Goal: Task Accomplishment & Management: Manage account settings

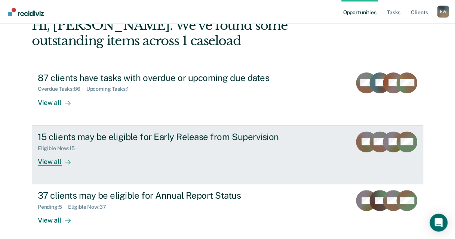
scroll to position [48, 0]
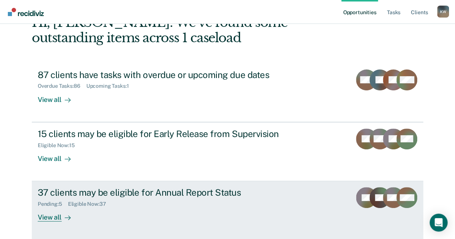
click at [73, 199] on div "Pending : 5 Eligible Now : 37" at bounding box center [169, 202] width 263 height 9
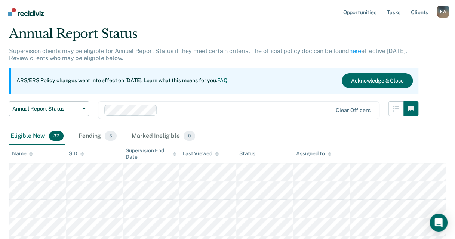
scroll to position [37, 0]
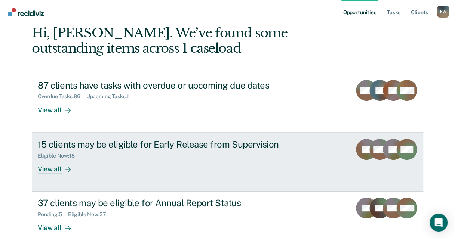
scroll to position [48, 0]
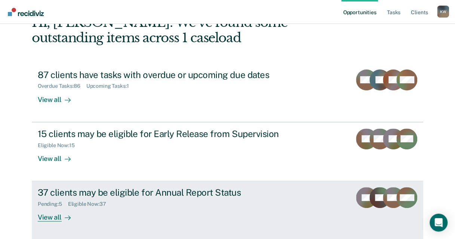
click at [122, 188] on div "37 clients may be eligible for Annual Report Status" at bounding box center [169, 192] width 263 height 11
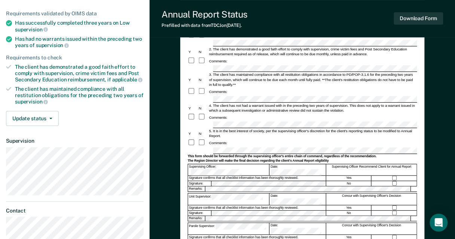
scroll to position [112, 0]
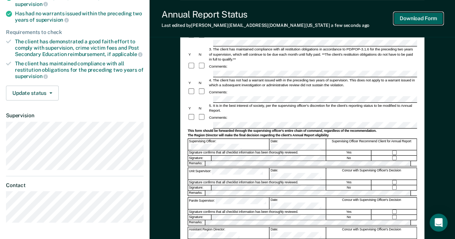
click at [428, 18] on button "Download Form" at bounding box center [418, 18] width 49 height 12
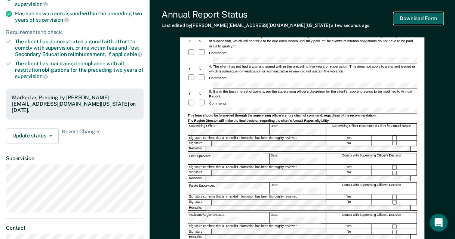
click at [427, 18] on button "Download Form" at bounding box center [418, 18] width 49 height 12
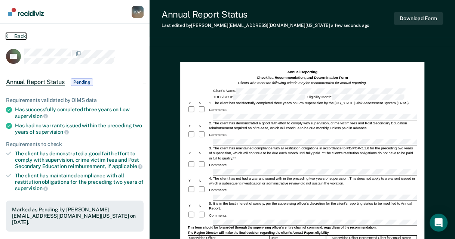
click at [13, 35] on button "Back" at bounding box center [16, 36] width 20 height 7
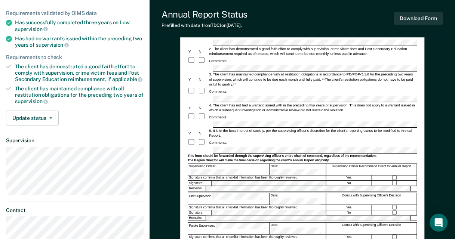
scroll to position [87, 0]
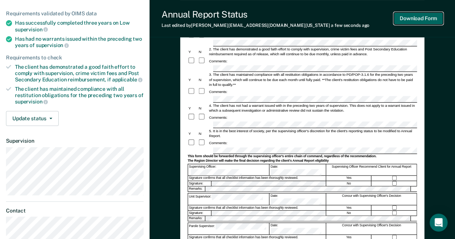
click at [414, 20] on button "Download Form" at bounding box center [418, 18] width 49 height 12
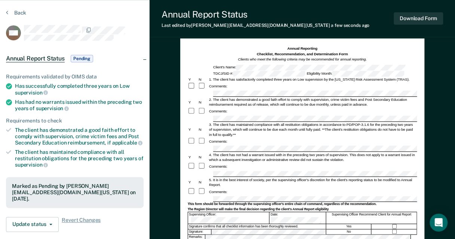
scroll to position [0, 0]
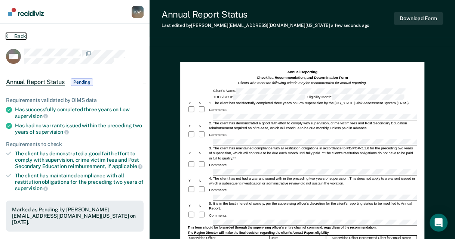
click at [16, 36] on button "Back" at bounding box center [16, 36] width 20 height 7
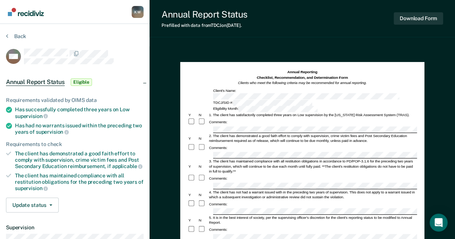
scroll to position [37, 0]
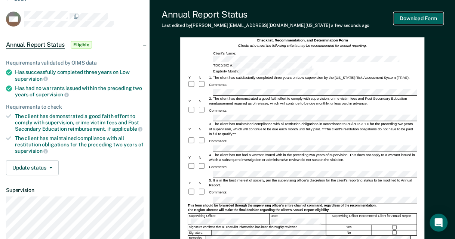
click at [415, 17] on button "Download Form" at bounding box center [418, 18] width 49 height 12
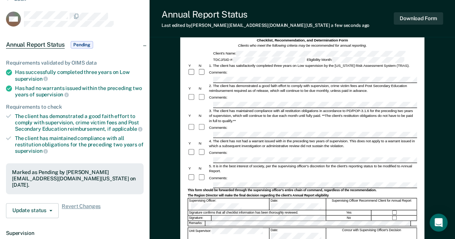
scroll to position [0, 0]
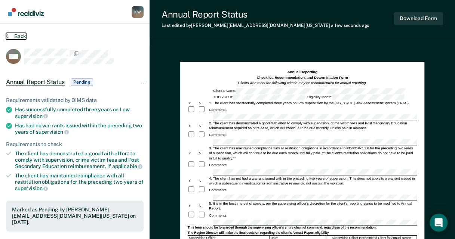
click at [10, 37] on button "Back" at bounding box center [16, 36] width 20 height 7
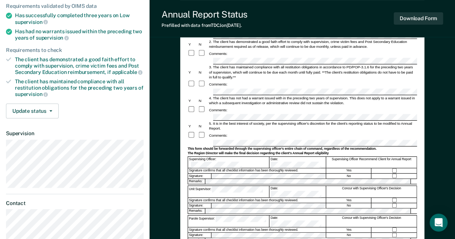
scroll to position [112, 0]
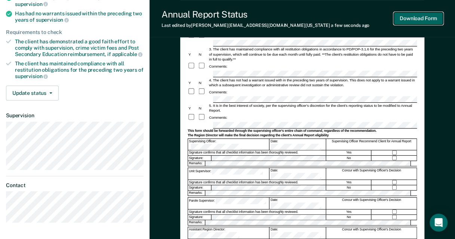
click at [425, 19] on button "Download Form" at bounding box center [418, 18] width 49 height 12
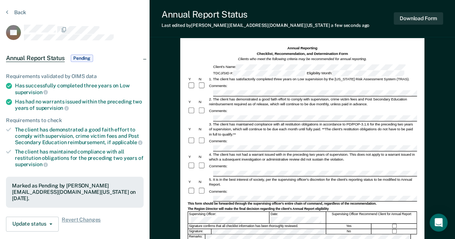
scroll to position [0, 0]
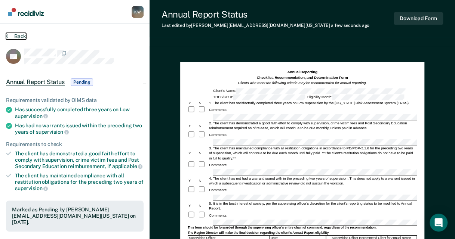
click at [12, 38] on button "Back" at bounding box center [16, 36] width 20 height 7
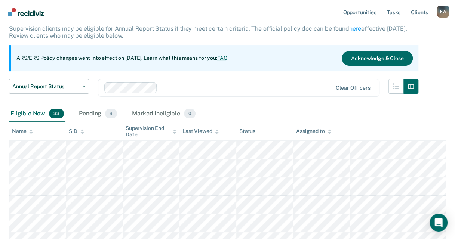
scroll to position [46, 0]
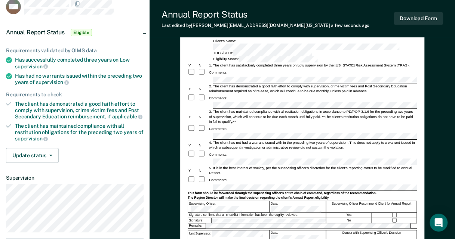
scroll to position [87, 0]
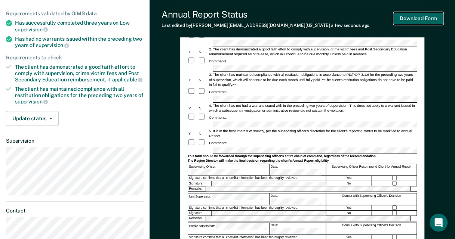
click at [413, 18] on button "Download Form" at bounding box center [418, 18] width 49 height 12
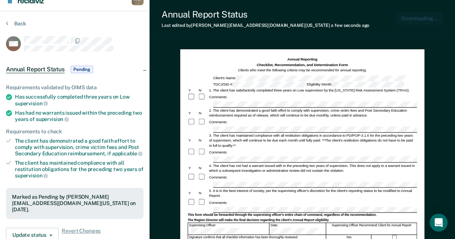
scroll to position [12, 0]
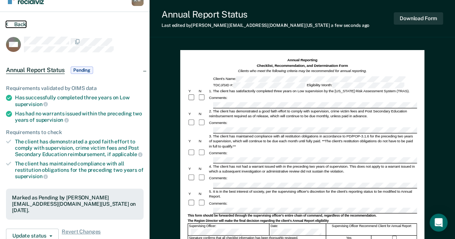
click at [17, 23] on button "Back" at bounding box center [16, 24] width 20 height 7
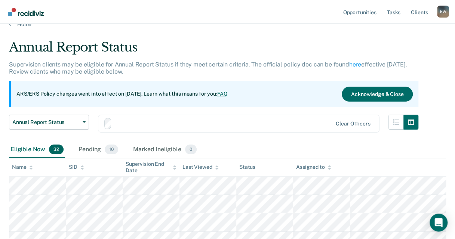
scroll to position [46, 0]
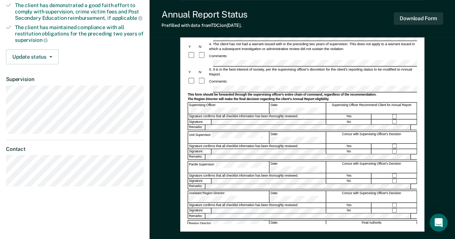
scroll to position [150, 0]
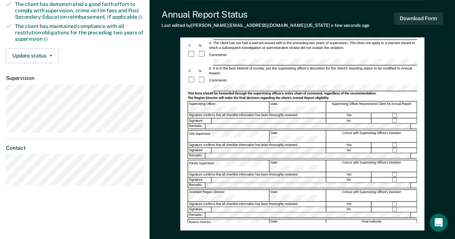
click at [423, 25] on div "Download Form" at bounding box center [418, 18] width 49 height 19
click at [425, 21] on button "Download Form" at bounding box center [418, 18] width 49 height 12
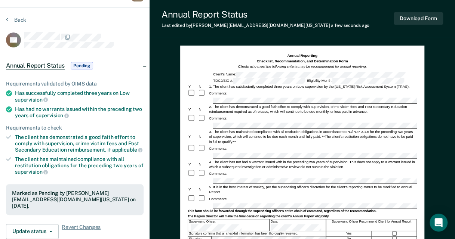
scroll to position [0, 0]
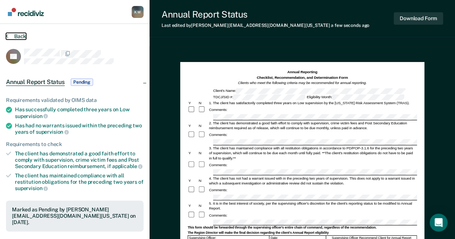
click at [12, 36] on button "Back" at bounding box center [16, 36] width 20 height 7
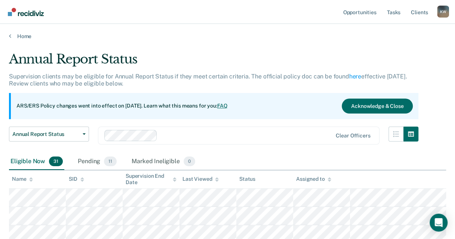
scroll to position [46, 0]
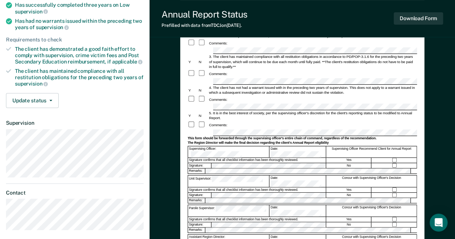
scroll to position [112, 0]
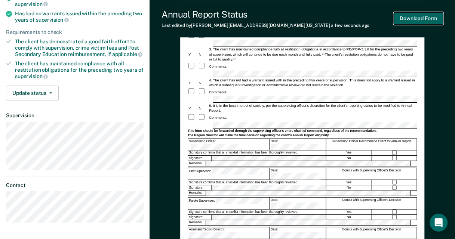
click at [421, 17] on button "Download Form" at bounding box center [418, 18] width 49 height 12
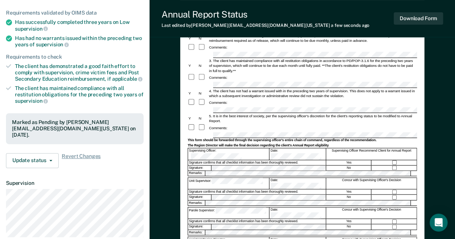
scroll to position [87, 0]
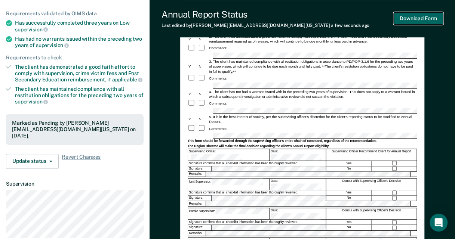
click at [403, 14] on button "Download Form" at bounding box center [418, 18] width 49 height 12
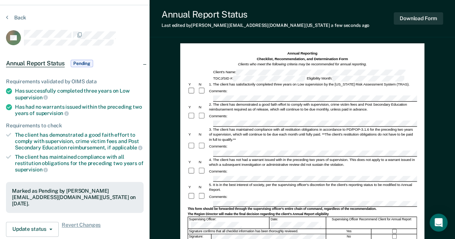
scroll to position [0, 0]
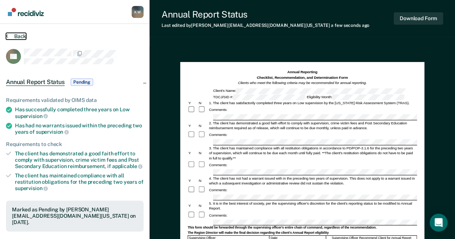
click at [17, 35] on button "Back" at bounding box center [16, 36] width 20 height 7
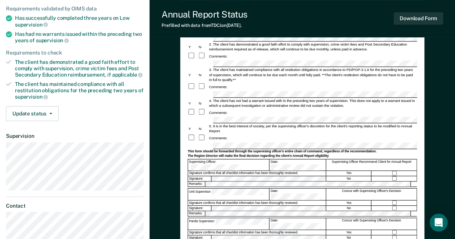
scroll to position [112, 0]
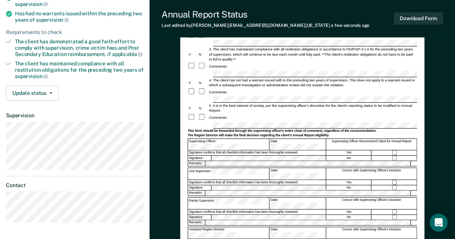
click at [394, 132] on form "Annual Reporting Checklist, Recommendation, and Determination Form Clients who …" at bounding box center [301, 123] width 229 height 333
click at [427, 22] on button "Download Form" at bounding box center [418, 18] width 49 height 12
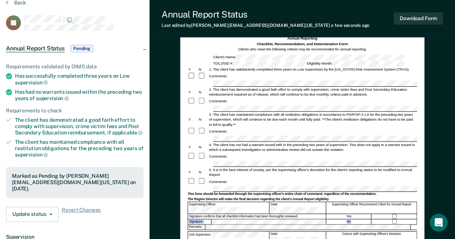
scroll to position [0, 0]
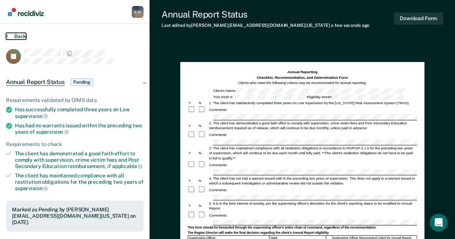
click at [8, 39] on icon at bounding box center [7, 36] width 2 height 6
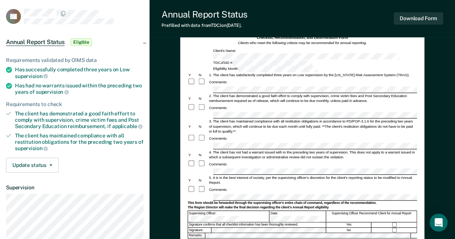
scroll to position [112, 0]
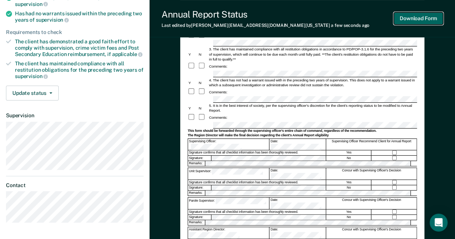
click at [429, 15] on button "Download Form" at bounding box center [418, 18] width 49 height 12
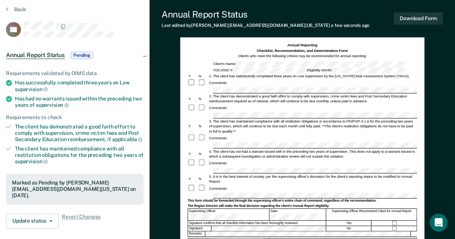
scroll to position [0, 0]
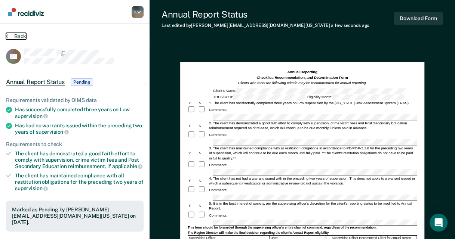
click at [7, 36] on icon at bounding box center [7, 36] width 2 height 6
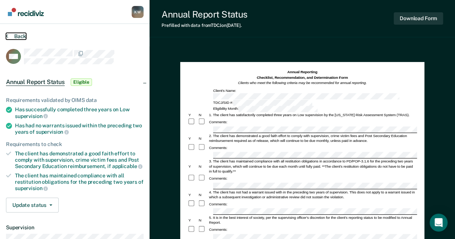
click at [20, 37] on button "Back" at bounding box center [16, 36] width 20 height 7
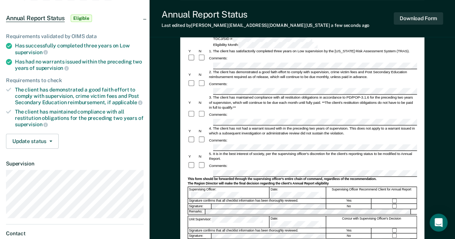
scroll to position [75, 0]
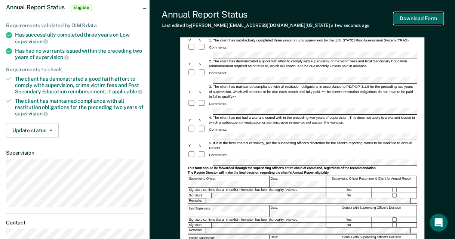
click at [405, 14] on button "Download Form" at bounding box center [418, 18] width 49 height 12
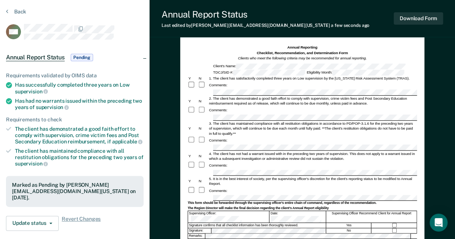
scroll to position [0, 0]
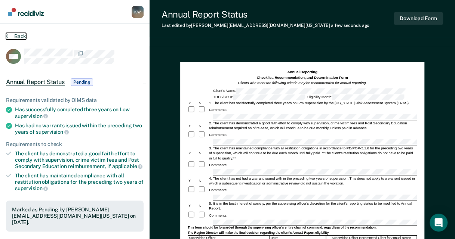
click at [12, 38] on button "Back" at bounding box center [16, 36] width 20 height 7
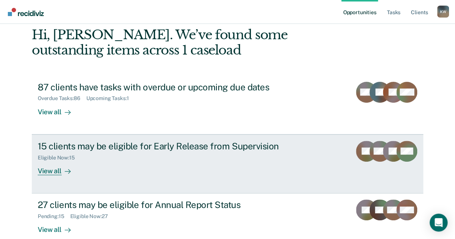
scroll to position [78, 0]
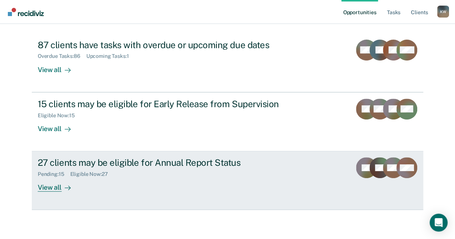
click at [284, 171] on div "Pending : 15 Eligible Now : 27" at bounding box center [169, 172] width 263 height 9
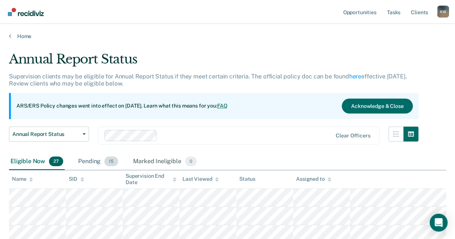
click at [81, 161] on div "Pending 15" at bounding box center [98, 162] width 43 height 16
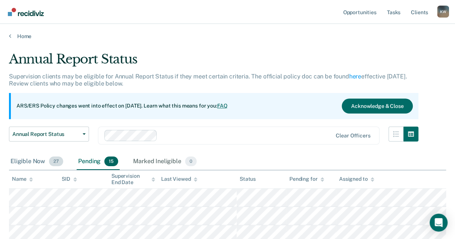
click at [22, 157] on div "Eligible Now 27" at bounding box center [37, 162] width 56 height 16
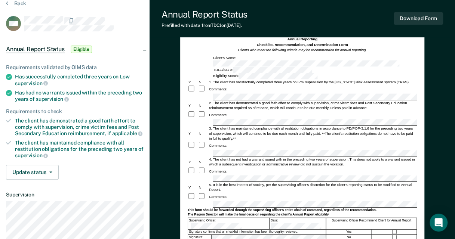
scroll to position [75, 0]
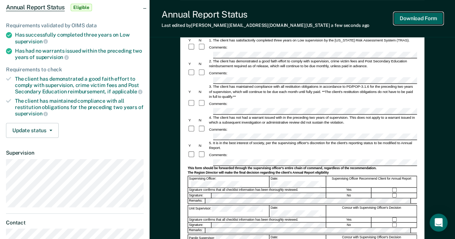
click at [437, 18] on button "Download Form" at bounding box center [418, 18] width 49 height 12
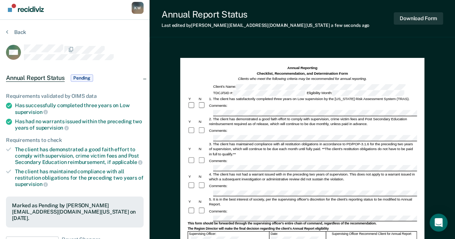
scroll to position [0, 0]
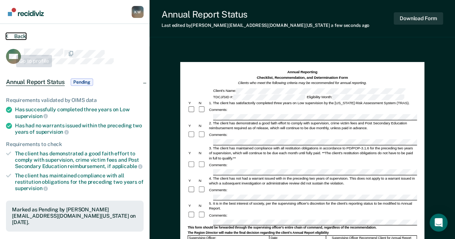
click at [7, 33] on icon at bounding box center [7, 36] width 2 height 6
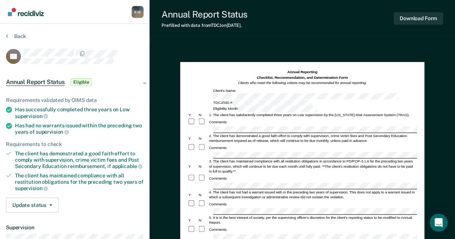
scroll to position [75, 0]
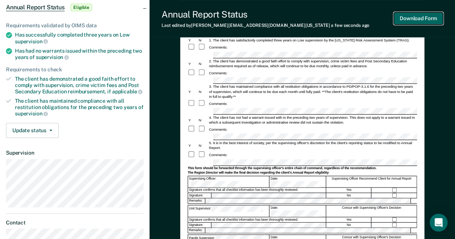
click at [423, 22] on button "Download Form" at bounding box center [418, 18] width 49 height 12
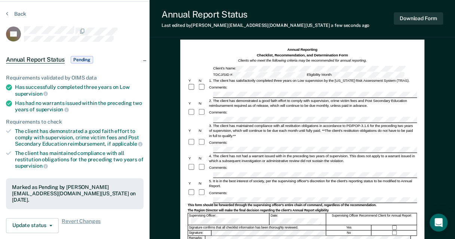
scroll to position [0, 0]
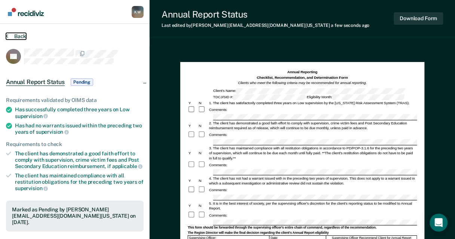
click at [15, 35] on button "Back" at bounding box center [16, 36] width 20 height 7
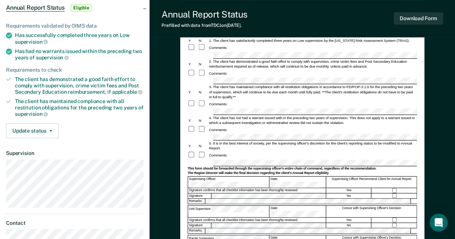
scroll to position [75, 0]
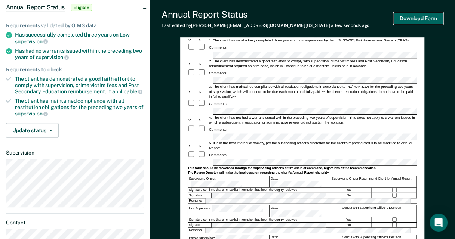
click at [428, 21] on button "Download Form" at bounding box center [418, 18] width 49 height 12
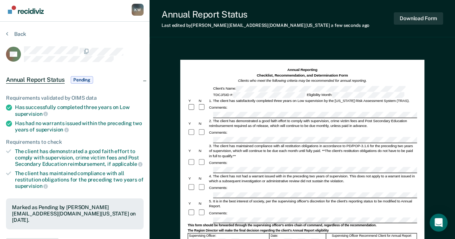
scroll to position [0, 0]
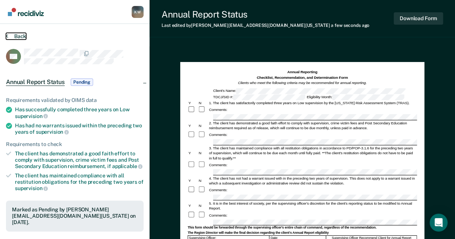
click at [16, 38] on button "Back" at bounding box center [16, 36] width 20 height 7
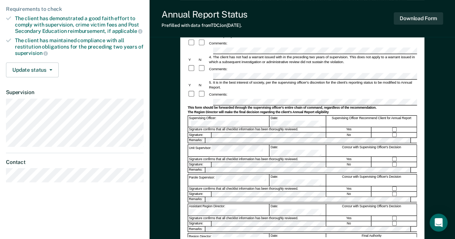
scroll to position [150, 0]
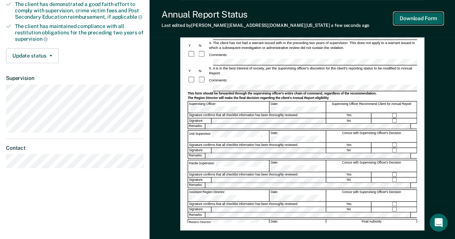
click at [417, 16] on button "Download Form" at bounding box center [418, 18] width 49 height 12
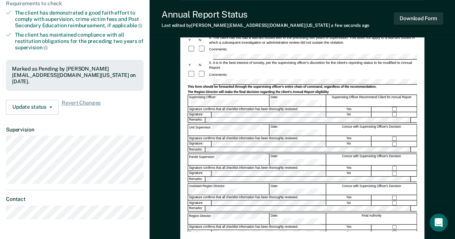
scroll to position [0, 0]
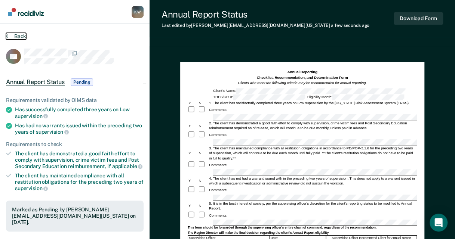
click at [21, 38] on button "Back" at bounding box center [16, 36] width 20 height 7
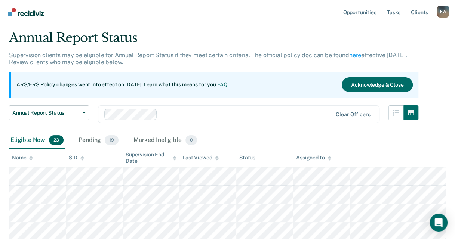
scroll to position [37, 0]
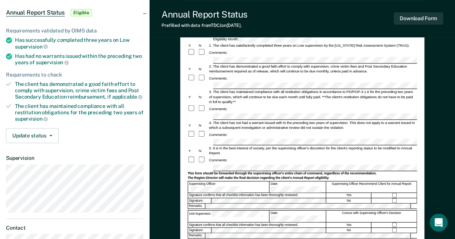
scroll to position [75, 0]
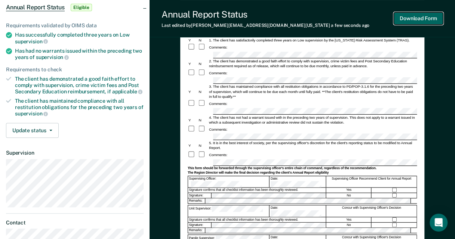
click at [431, 20] on button "Download Form" at bounding box center [418, 18] width 49 height 12
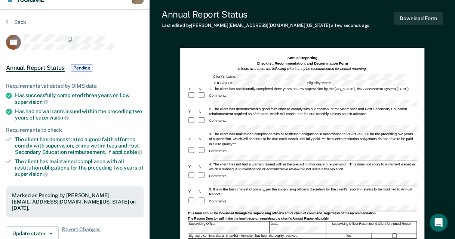
scroll to position [0, 0]
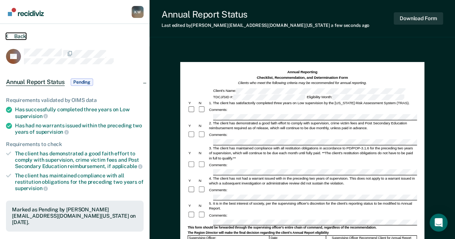
click at [6, 37] on icon at bounding box center [7, 36] width 2 height 6
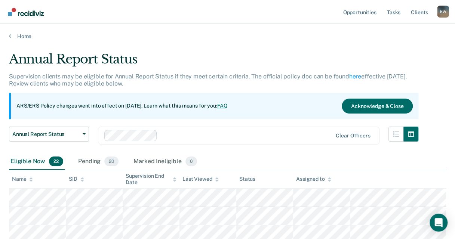
scroll to position [37, 0]
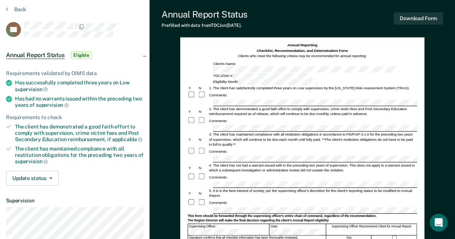
scroll to position [37, 0]
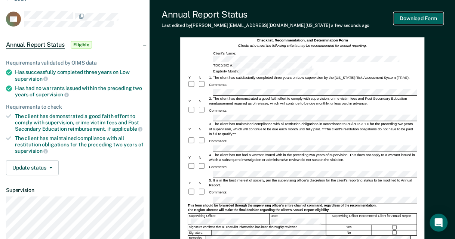
click at [432, 18] on button "Download Form" at bounding box center [418, 18] width 49 height 12
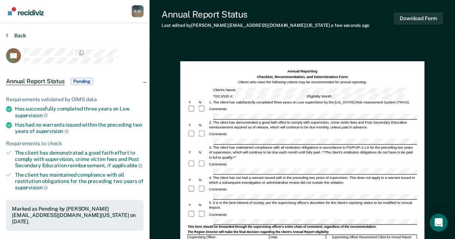
scroll to position [0, 0]
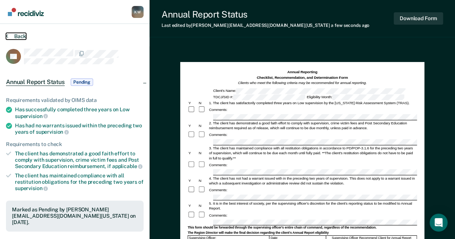
click at [23, 35] on button "Back" at bounding box center [16, 36] width 20 height 7
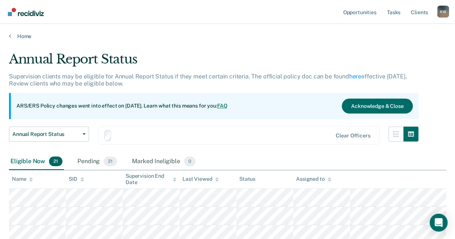
scroll to position [37, 0]
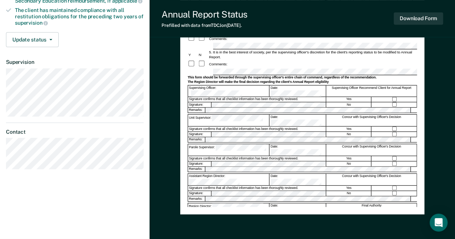
scroll to position [124, 0]
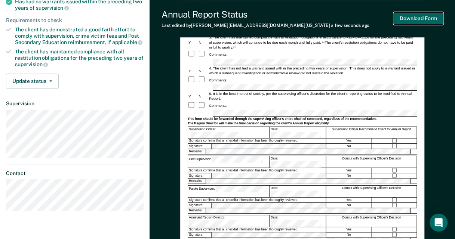
click at [405, 22] on button "Download Form" at bounding box center [418, 18] width 49 height 12
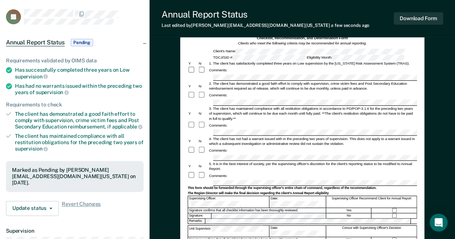
scroll to position [0, 0]
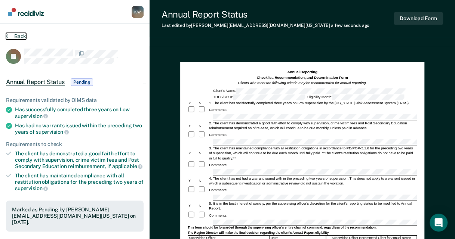
click at [7, 35] on icon at bounding box center [7, 36] width 2 height 6
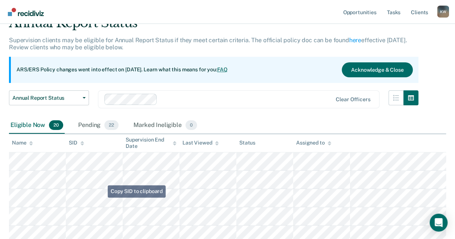
scroll to position [33, 0]
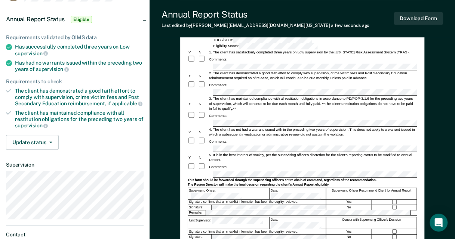
scroll to position [75, 0]
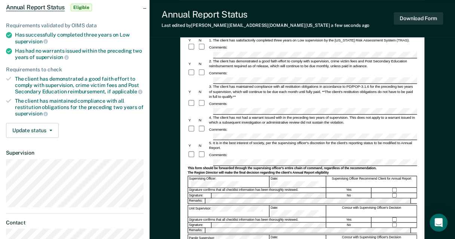
click at [392, 193] on div at bounding box center [394, 195] width 45 height 5
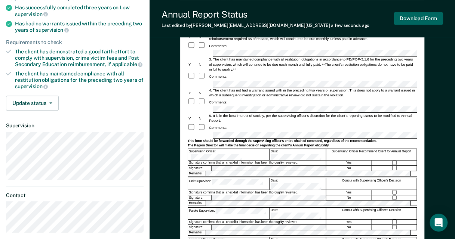
scroll to position [112, 0]
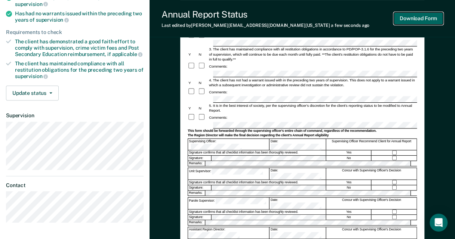
click at [425, 17] on button "Download Form" at bounding box center [418, 18] width 49 height 12
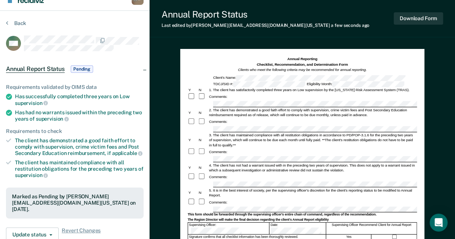
scroll to position [0, 0]
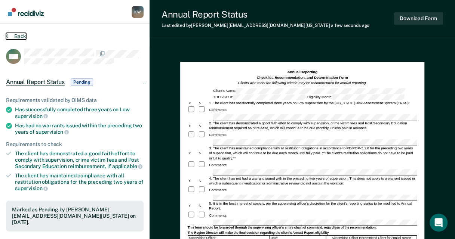
click at [21, 35] on button "Back" at bounding box center [16, 36] width 20 height 7
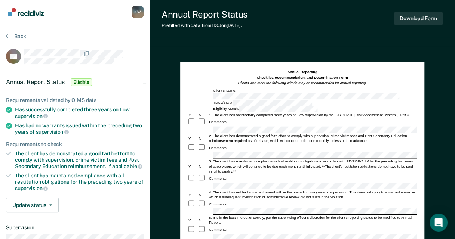
click at [198, 144] on div at bounding box center [203, 148] width 10 height 8
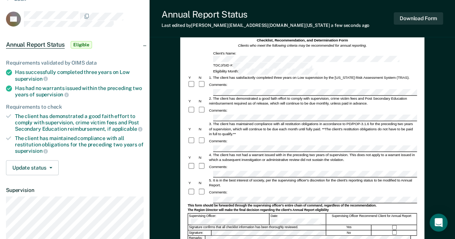
scroll to position [75, 0]
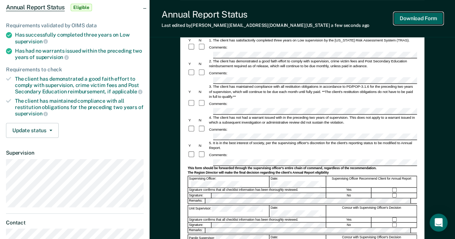
click at [427, 19] on button "Download Form" at bounding box center [418, 18] width 49 height 12
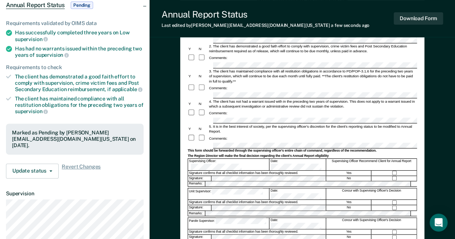
scroll to position [0, 0]
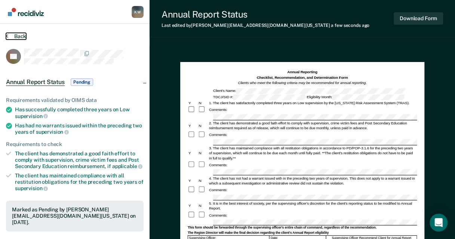
click at [16, 34] on button "Back" at bounding box center [16, 36] width 20 height 7
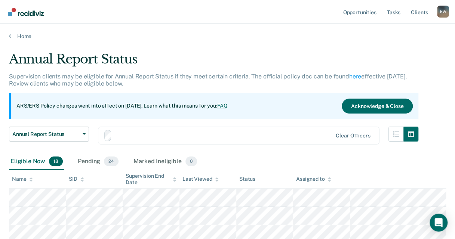
scroll to position [33, 0]
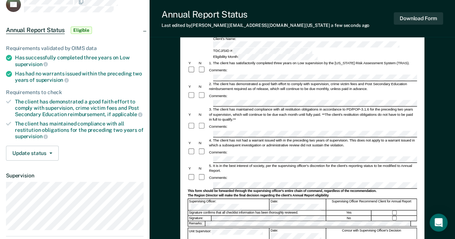
scroll to position [75, 0]
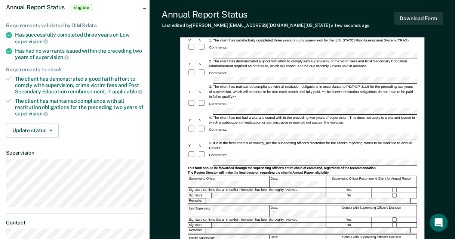
click at [398, 193] on div at bounding box center [394, 195] width 45 height 5
click at [431, 15] on button "Download Form" at bounding box center [418, 18] width 49 height 12
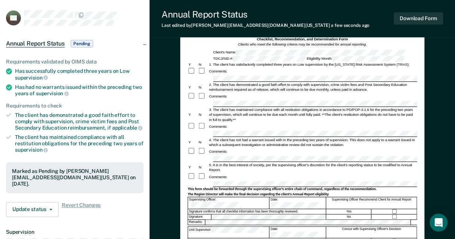
scroll to position [0, 0]
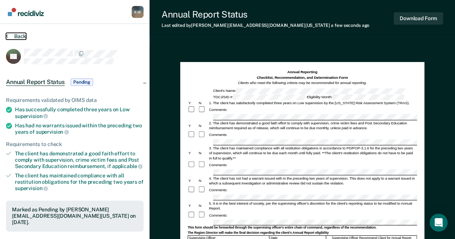
click at [18, 35] on button "Back" at bounding box center [16, 36] width 20 height 7
